Goal: Navigation & Orientation: Find specific page/section

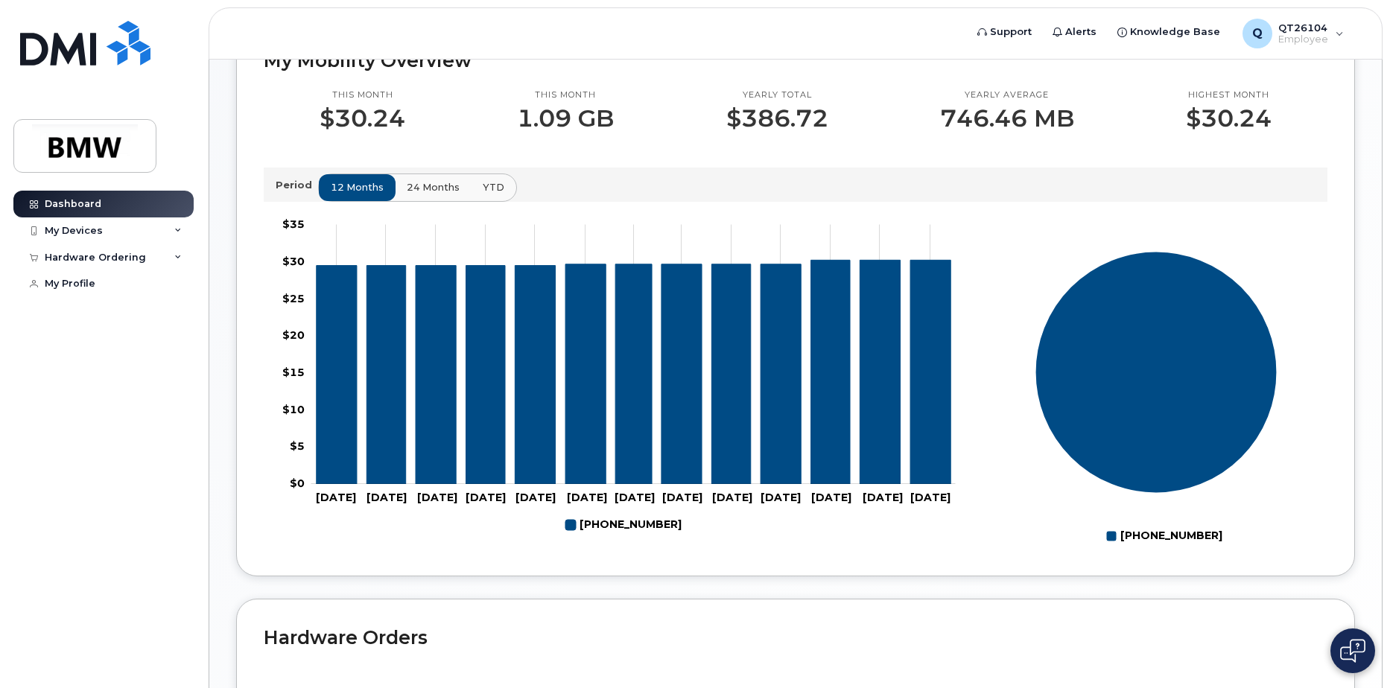
scroll to position [447, 0]
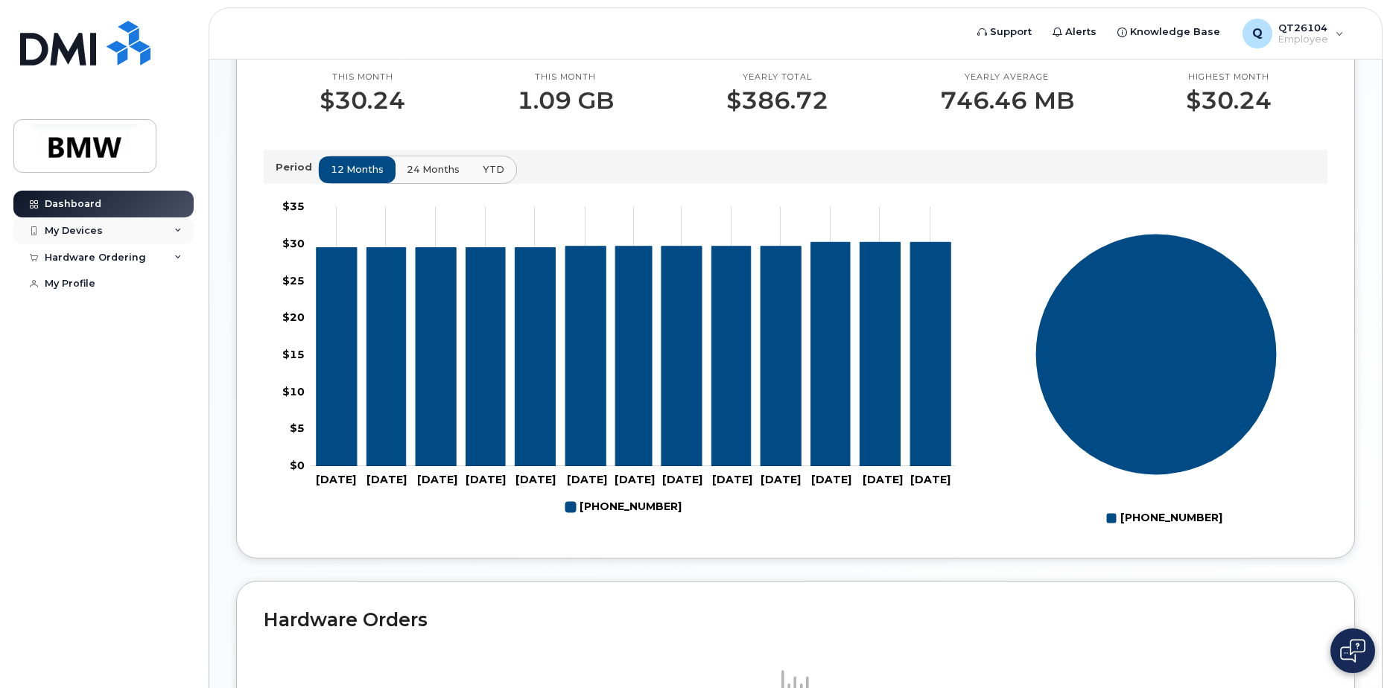
click at [59, 227] on div "My Devices" at bounding box center [74, 231] width 58 height 12
click at [118, 292] on div "[PHONE_NUMBER]" at bounding box center [136, 286] width 91 height 13
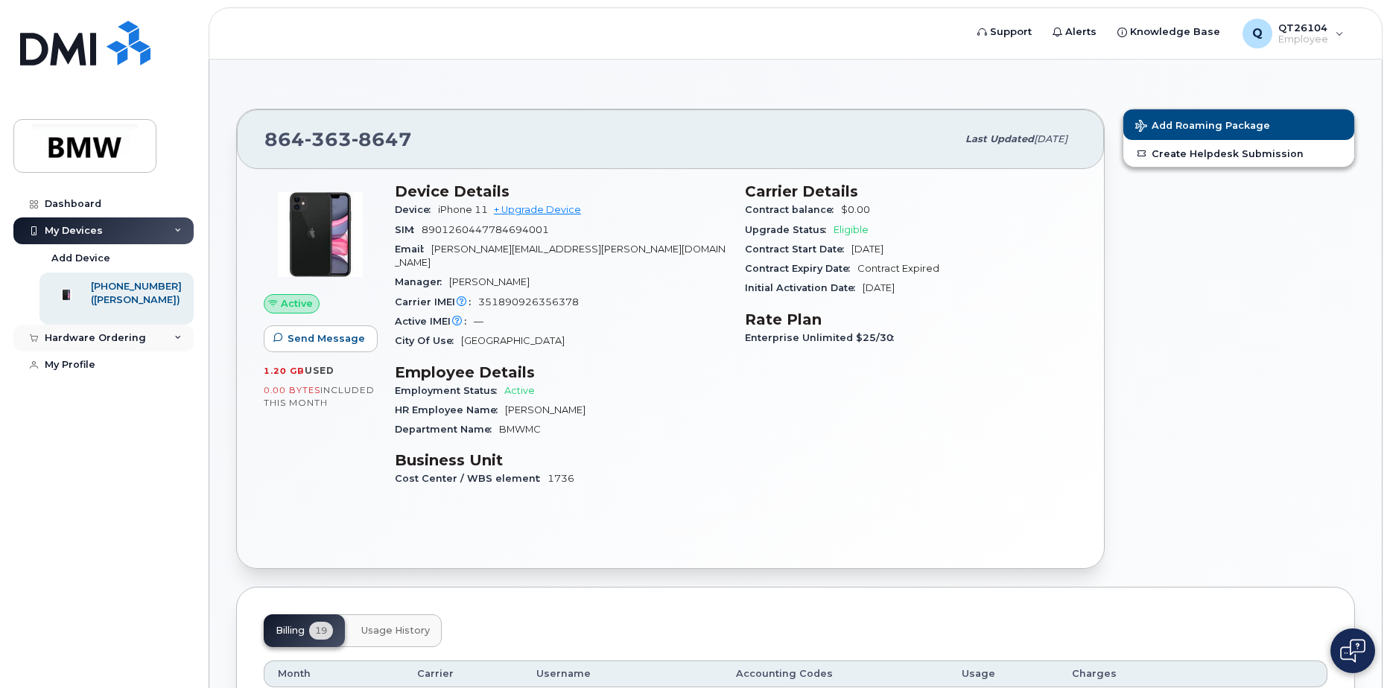
click at [104, 344] on div "Hardware Ordering" at bounding box center [95, 338] width 101 height 12
click at [67, 399] on div "My Profile" at bounding box center [70, 393] width 51 height 12
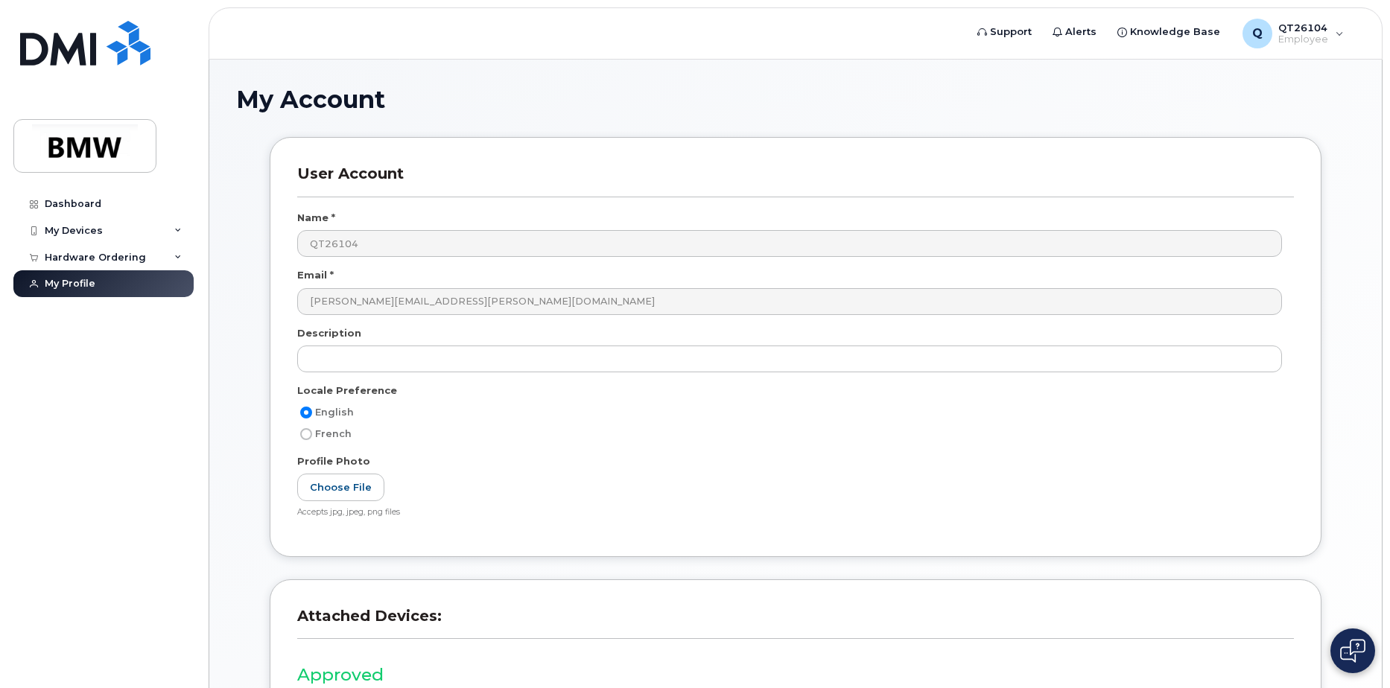
click at [36, 188] on div "Dashboard My Devices Add Device 864-363-8647 (Stephen Hartsell) Hardware Orderi…" at bounding box center [101, 344] width 202 height 688
click at [34, 202] on icon at bounding box center [34, 204] width 8 height 8
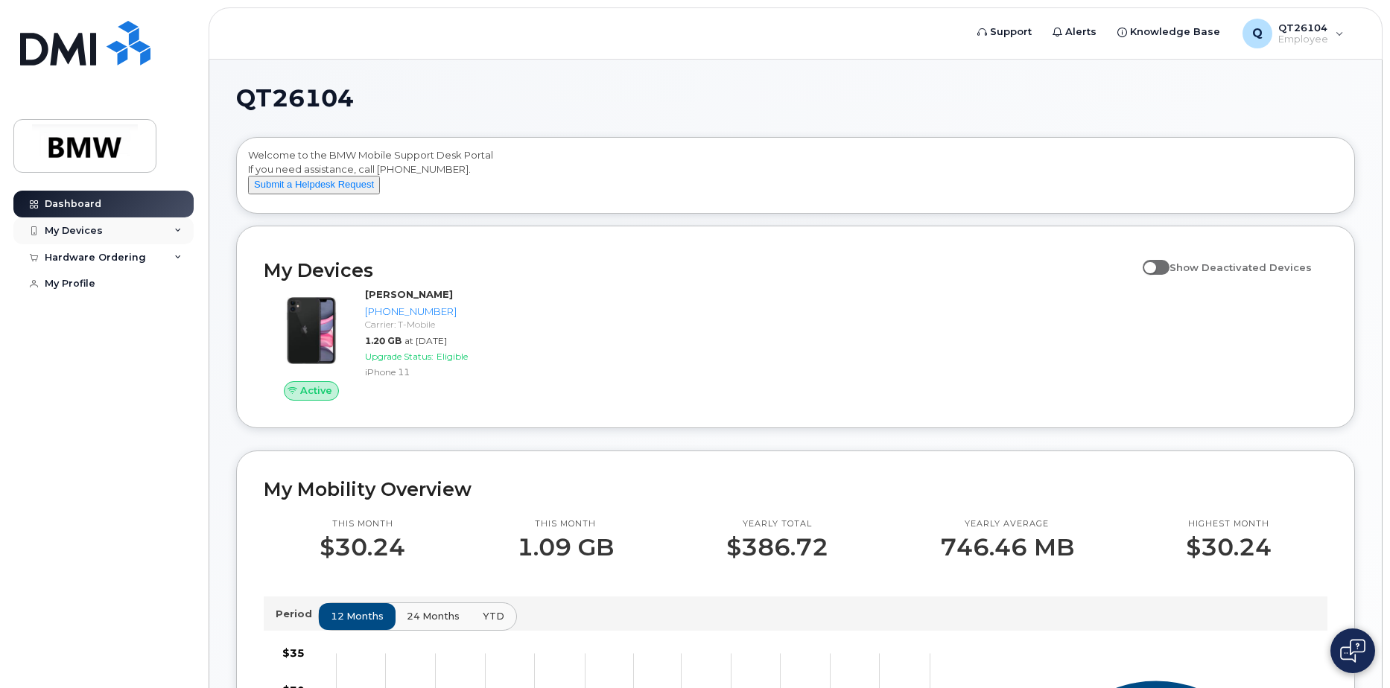
click at [77, 229] on div "My Devices" at bounding box center [74, 231] width 58 height 12
click at [125, 300] on div "([PERSON_NAME])" at bounding box center [136, 299] width 91 height 13
